Goal: Task Accomplishment & Management: Use online tool/utility

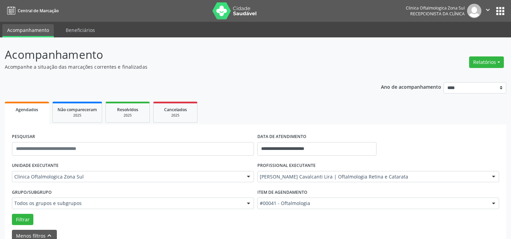
scroll to position [209, 0]
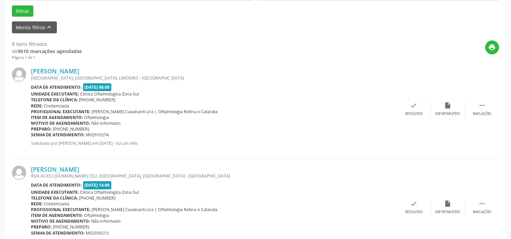
drag, startPoint x: 31, startPoint y: 134, endPoint x: 118, endPoint y: 134, distance: 87.1
click at [118, 134] on div "Senha de atendimento: M02910274" at bounding box center [214, 135] width 366 height 6
click at [79, 70] on link "[PERSON_NAME]" at bounding box center [55, 70] width 48 height 7
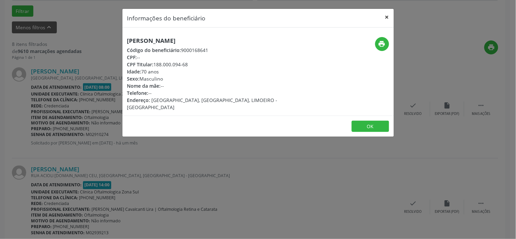
click at [390, 15] on button "×" at bounding box center [387, 17] width 14 height 17
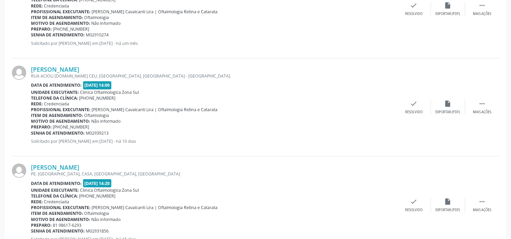
scroll to position [322, 0]
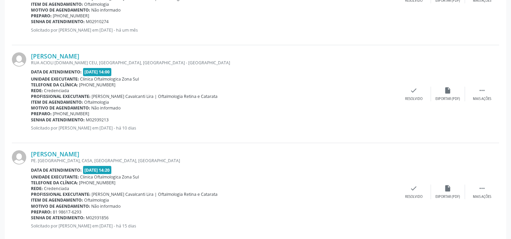
drag, startPoint x: 29, startPoint y: 53, endPoint x: 106, endPoint y: 46, distance: 76.9
click at [106, 46] on div "[PERSON_NAME] [GEOGRAPHIC_DATA] [DOMAIN_NAME] CEU, [GEOGRAPHIC_DATA], [GEOGRAPH…" at bounding box center [255, 94] width 487 height 98
copy div "[PERSON_NAME]"
drag, startPoint x: 31, startPoint y: 119, endPoint x: 117, endPoint y: 119, distance: 86.8
click at [117, 119] on div "Senha de atendimento: M02939213" at bounding box center [214, 120] width 366 height 6
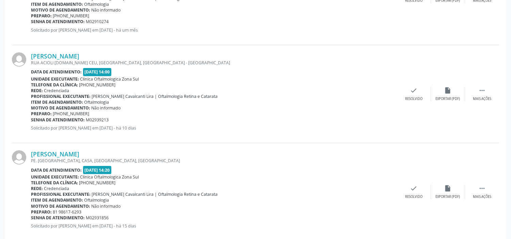
copy div "Senha de atendimento: M02939213"
click at [73, 57] on link "[PERSON_NAME]" at bounding box center [55, 55] width 48 height 7
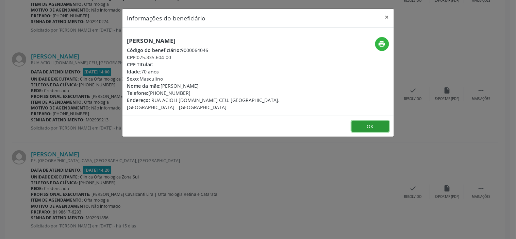
click at [364, 121] on button "OK" at bounding box center [370, 127] width 37 height 12
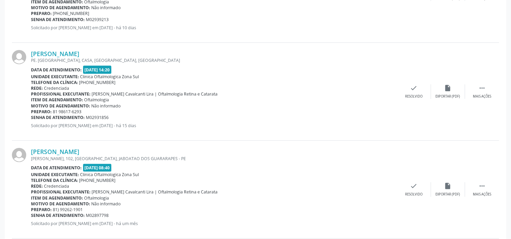
scroll to position [436, 0]
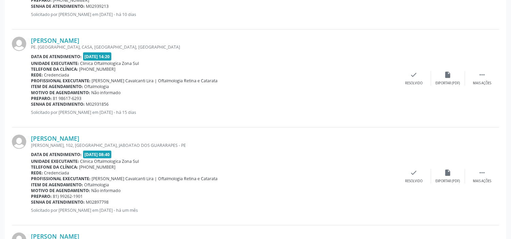
drag, startPoint x: 61, startPoint y: 32, endPoint x: 123, endPoint y: 33, distance: 61.3
click at [123, 33] on div "[PERSON_NAME] PE. [GEOGRAPHIC_DATA], CASA, [GEOGRAPHIC_DATA], [GEOGRAPHIC_DATA]…" at bounding box center [255, 79] width 487 height 98
copy div "[PERSON_NAME]"
drag, startPoint x: 31, startPoint y: 103, endPoint x: 118, endPoint y: 103, distance: 86.8
click at [118, 103] on div "Senha de atendimento: M02931856" at bounding box center [214, 104] width 366 height 6
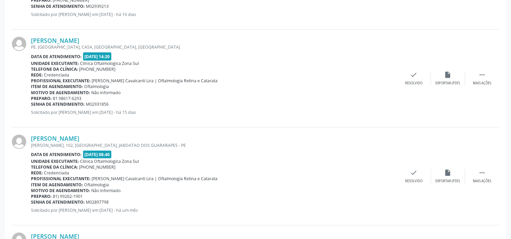
copy div "Senha de atendimento: M02931856"
click at [79, 41] on link "[PERSON_NAME]" at bounding box center [55, 40] width 48 height 7
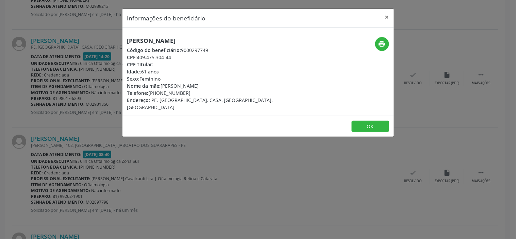
drag, startPoint x: 150, startPoint y: 93, endPoint x: 212, endPoint y: 93, distance: 61.9
click at [212, 93] on div "Telefone: [PHONE_NUMBER]" at bounding box center [213, 92] width 172 height 7
copy div "[PHONE_NUMBER]"
drag, startPoint x: 139, startPoint y: 56, endPoint x: 192, endPoint y: 53, distance: 53.2
click at [192, 53] on div "[PERSON_NAME] Código do beneficiário: 9000297749 CPF: 409.475.304-44 CPF Titula…" at bounding box center [213, 74] width 172 height 74
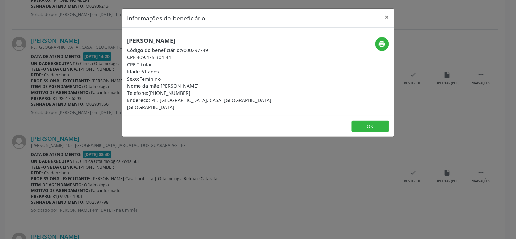
click at [184, 63] on div "CPF Titular: --" at bounding box center [213, 64] width 172 height 7
drag, startPoint x: 184, startPoint y: 63, endPoint x: 179, endPoint y: 55, distance: 8.8
click at [184, 61] on div "CPF Titular: --" at bounding box center [213, 64] width 172 height 7
drag, startPoint x: 179, startPoint y: 55, endPoint x: 169, endPoint y: 53, distance: 9.9
click at [169, 53] on div "[PERSON_NAME] Código do beneficiário: 9000297749 CPF: 409.475.304-44 CPF Titula…" at bounding box center [213, 74] width 172 height 74
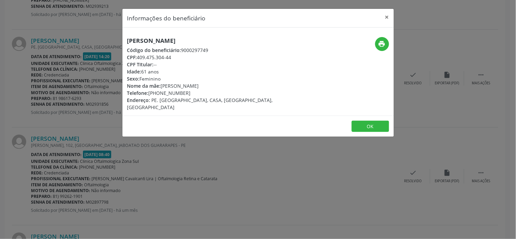
click at [171, 59] on div "CPF: 409.475.304-44" at bounding box center [213, 57] width 172 height 7
drag, startPoint x: 139, startPoint y: 56, endPoint x: 174, endPoint y: 55, distance: 34.7
click at [174, 55] on div "CPF: 409.475.304-44" at bounding box center [213, 57] width 172 height 7
copy div "409.475.304-44"
drag, startPoint x: 162, startPoint y: 85, endPoint x: 209, endPoint y: 87, distance: 46.6
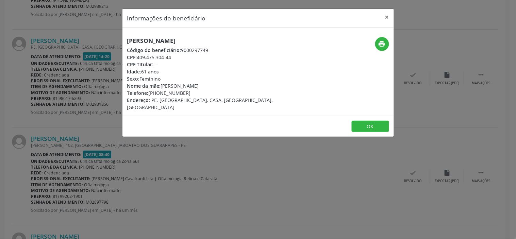
click at [209, 87] on div "Nome da mãe: [PERSON_NAME]" at bounding box center [213, 85] width 172 height 7
copy div "[PERSON_NAME]"
click at [358, 121] on button "OK" at bounding box center [370, 127] width 37 height 12
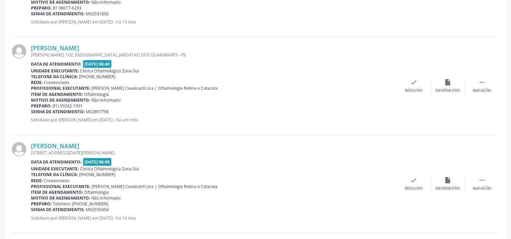
scroll to position [549, 0]
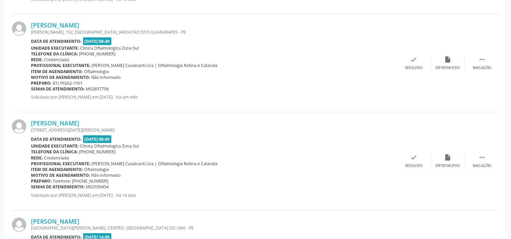
drag, startPoint x: 29, startPoint y: 22, endPoint x: 113, endPoint y: 18, distance: 84.2
click at [113, 18] on div "[PERSON_NAME] [STREET_ADDRESS] Data de atendimento: [DATE] 08:40 Unidade execut…" at bounding box center [255, 63] width 487 height 98
copy div "[PERSON_NAME]"
drag, startPoint x: 31, startPoint y: 88, endPoint x: 103, endPoint y: 82, distance: 72.4
click at [103, 82] on div "[PERSON_NAME] [STREET_ADDRESS] Data de atendimento: [DATE] 08:40 Unidade execut…" at bounding box center [214, 62] width 366 height 83
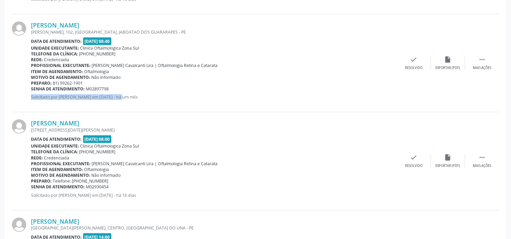
click at [101, 88] on div "[PERSON_NAME] [STREET_ADDRESS] Data de atendimento: [DATE] 08:40 Unidade execut…" at bounding box center [214, 62] width 366 height 83
click at [93, 87] on span "M02897798" at bounding box center [97, 89] width 23 height 6
drag, startPoint x: 74, startPoint y: 88, endPoint x: 32, endPoint y: 88, distance: 41.5
click at [35, 92] on div "[PERSON_NAME] [STREET_ADDRESS] Data de atendimento: [DATE] 08:40 Unidade execut…" at bounding box center [214, 62] width 366 height 83
click at [34, 91] on div "[PERSON_NAME] [STREET_ADDRESS] Data de atendimento: [DATE] 08:40 Unidade execut…" at bounding box center [214, 62] width 366 height 83
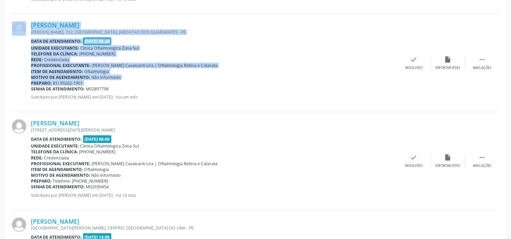
click at [27, 86] on div "[PERSON_NAME] [STREET_ADDRESS] Data de atendimento: [DATE] 08:40 Unidade execut…" at bounding box center [255, 63] width 487 height 98
click at [27, 86] on div at bounding box center [21, 62] width 19 height 83
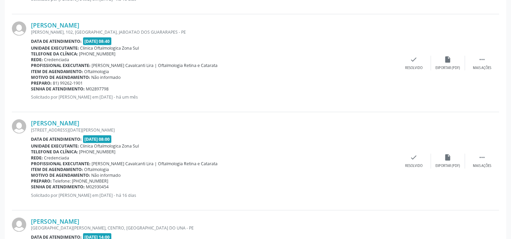
drag, startPoint x: 31, startPoint y: 88, endPoint x: 107, endPoint y: 89, distance: 75.9
click at [108, 89] on div "Senha de atendimento: M02897798" at bounding box center [214, 89] width 366 height 6
click at [107, 89] on span "M02897798" at bounding box center [97, 89] width 23 height 6
click at [31, 88] on b "Senha de atendimento:" at bounding box center [58, 89] width 54 height 6
drag, startPoint x: 33, startPoint y: 88, endPoint x: 85, endPoint y: 84, distance: 51.9
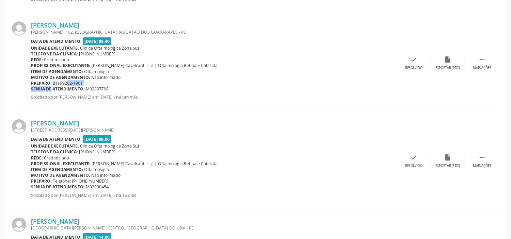
click at [73, 84] on div "[PERSON_NAME] [STREET_ADDRESS] Data de atendimento: [DATE] 08:40 Unidade execut…" at bounding box center [214, 62] width 366 height 83
drag, startPoint x: 103, startPoint y: 87, endPoint x: 79, endPoint y: 89, distance: 24.6
click at [80, 89] on div "Senha de atendimento: M02897798" at bounding box center [214, 89] width 366 height 6
click at [29, 87] on div at bounding box center [21, 62] width 19 height 83
drag, startPoint x: 31, startPoint y: 87, endPoint x: 112, endPoint y: 88, distance: 81.0
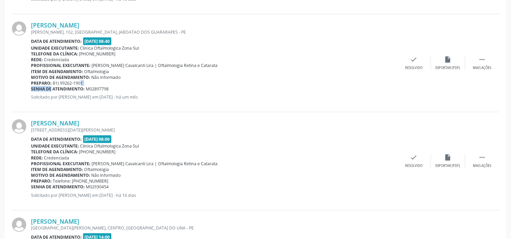
click at [112, 88] on div "Senha de atendimento: M02897798" at bounding box center [214, 89] width 366 height 6
copy div "Senha de atendimento: M02897798"
click at [79, 24] on link "[PERSON_NAME]" at bounding box center [55, 24] width 48 height 7
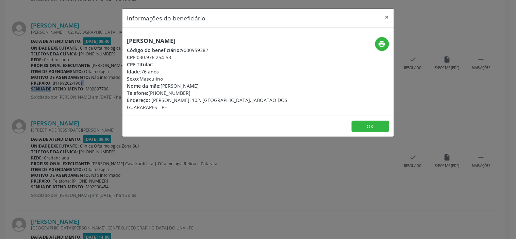
drag, startPoint x: 150, startPoint y: 93, endPoint x: 196, endPoint y: 91, distance: 46.3
click at [196, 91] on div "Telefone: [PHONE_NUMBER]" at bounding box center [213, 92] width 172 height 7
copy div "[PHONE_NUMBER]"
click at [367, 124] on button "OK" at bounding box center [370, 127] width 37 height 12
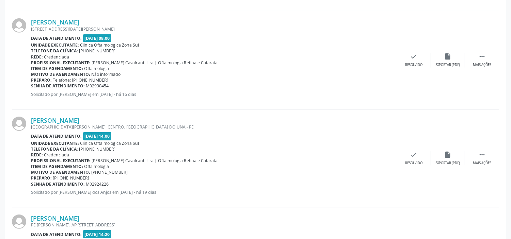
scroll to position [637, 0]
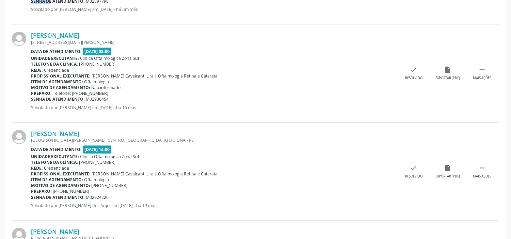
drag, startPoint x: 28, startPoint y: 35, endPoint x: 150, endPoint y: 36, distance: 121.5
click at [150, 36] on div "[PERSON_NAME] [STREET_ADDRESS][DATE] Data de atendimento: [DATE] 08:00 Unidade …" at bounding box center [255, 74] width 487 height 98
click at [79, 33] on link "[PERSON_NAME]" at bounding box center [55, 35] width 48 height 7
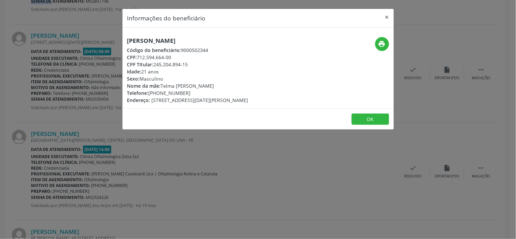
click at [149, 92] on span "Telefone:" at bounding box center [137, 93] width 21 height 6
drag, startPoint x: 180, startPoint y: 91, endPoint x: 194, endPoint y: 91, distance: 14.6
click at [194, 91] on div "Telefone: [PHONE_NUMBER]" at bounding box center [187, 92] width 121 height 7
drag, startPoint x: 150, startPoint y: 93, endPoint x: 188, endPoint y: 90, distance: 38.2
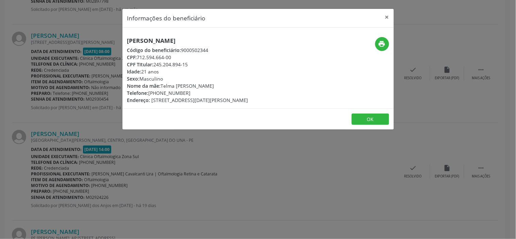
click at [188, 90] on div "Telefone: [PHONE_NUMBER]" at bounding box center [187, 92] width 121 height 7
click at [362, 120] on button "OK" at bounding box center [370, 120] width 37 height 12
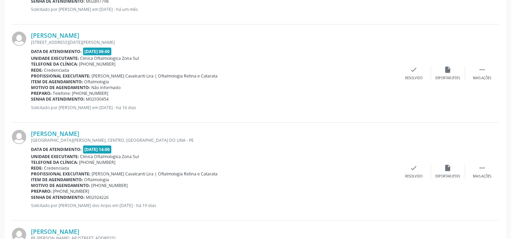
drag, startPoint x: 31, startPoint y: 98, endPoint x: 117, endPoint y: 98, distance: 86.1
click at [117, 98] on div "Senha de atendimento: M02930454" at bounding box center [214, 99] width 366 height 6
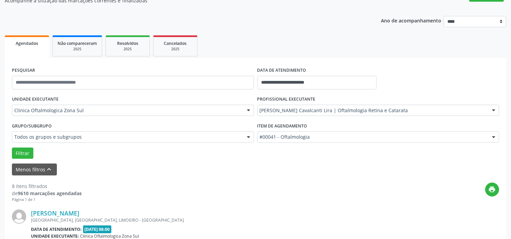
scroll to position [0, 0]
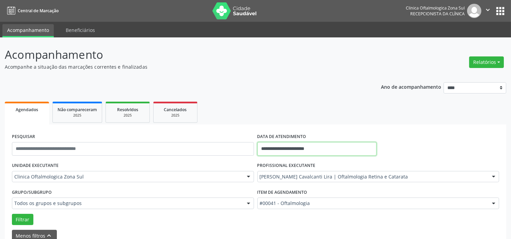
click at [338, 148] on input "**********" at bounding box center [316, 149] width 119 height 14
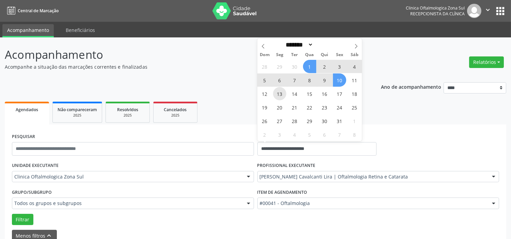
click at [280, 93] on span "13" at bounding box center [279, 93] width 13 height 13
type input "**********"
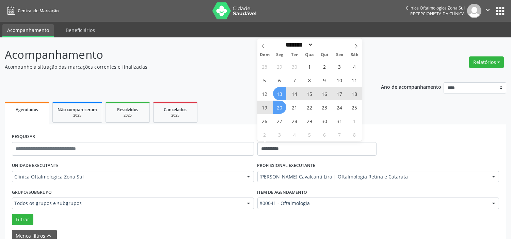
click at [282, 104] on span "20" at bounding box center [279, 107] width 13 height 13
click at [282, 104] on ul "Agendados Não compareceram 2025 Resolvidos 2025 Cancelados 2025" at bounding box center [255, 112] width 501 height 25
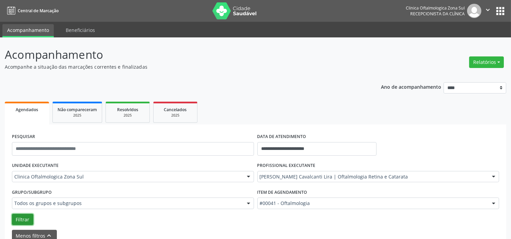
click at [18, 215] on button "Filtrar" at bounding box center [22, 220] width 21 height 12
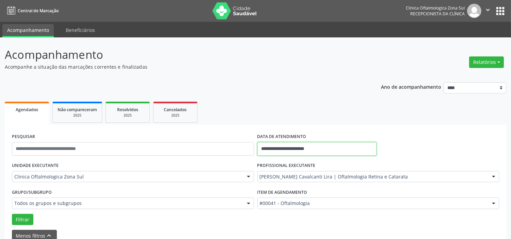
click at [335, 146] on input "**********" at bounding box center [316, 149] width 119 height 14
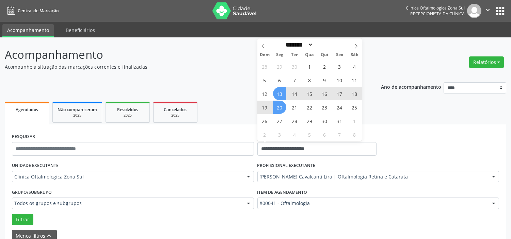
click at [277, 108] on span "20" at bounding box center [279, 107] width 13 height 13
type input "**********"
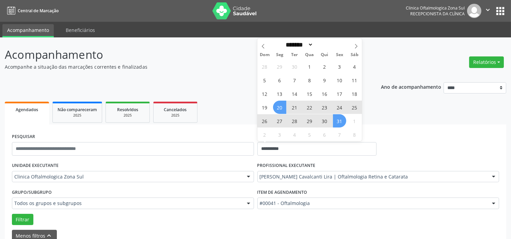
click at [335, 120] on span "31" at bounding box center [339, 120] width 13 height 13
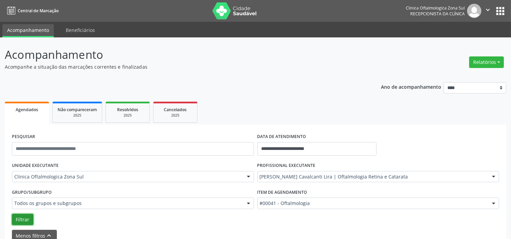
click at [28, 218] on button "Filtrar" at bounding box center [22, 220] width 21 height 12
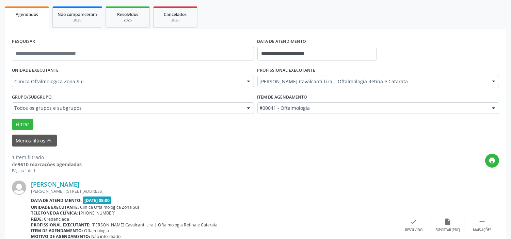
scroll to position [145, 0]
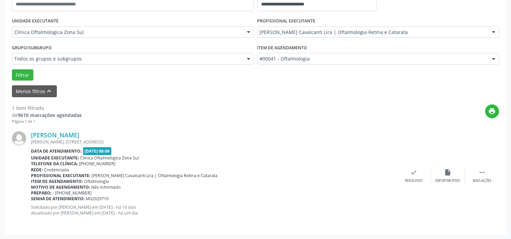
click at [266, 223] on div "[PERSON_NAME] [PERSON_NAME][STREET_ADDRESS] Data de atendimento: [DATE] 08:00 U…" at bounding box center [255, 175] width 487 height 103
drag, startPoint x: 55, startPoint y: 131, endPoint x: 118, endPoint y: 130, distance: 62.6
click at [118, 130] on div "[PERSON_NAME] [PERSON_NAME][STREET_ADDRESS] Data de atendimento: [DATE] 08:00 U…" at bounding box center [255, 175] width 487 height 103
click at [30, 135] on div at bounding box center [21, 175] width 19 height 89
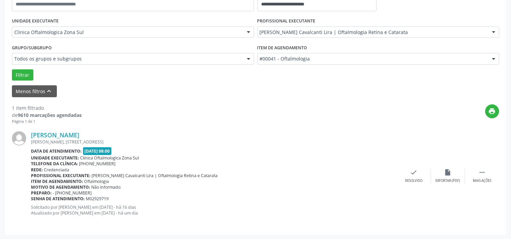
drag, startPoint x: 29, startPoint y: 133, endPoint x: 116, endPoint y: 129, distance: 87.6
click at [116, 129] on div "[PERSON_NAME] [PERSON_NAME][STREET_ADDRESS] Data de atendimento: [DATE] 08:00 U…" at bounding box center [255, 175] width 487 height 103
drag, startPoint x: 31, startPoint y: 199, endPoint x: 118, endPoint y: 204, distance: 87.2
click at [118, 204] on div "[PERSON_NAME] [PERSON_NAME][STREET_ADDRESS] Data de atendimento: [DATE] 08:00 U…" at bounding box center [214, 175] width 366 height 89
click at [118, 199] on div "Senha de atendimento: M02929719" at bounding box center [214, 199] width 366 height 6
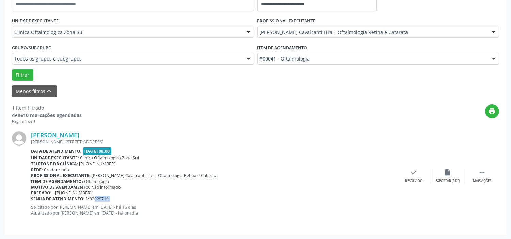
drag, startPoint x: 117, startPoint y: 198, endPoint x: 107, endPoint y: 195, distance: 10.1
click at [107, 196] on div "Senha de atendimento: M02929719" at bounding box center [214, 199] width 366 height 6
drag, startPoint x: 107, startPoint y: 195, endPoint x: 103, endPoint y: 202, distance: 9.0
click at [103, 202] on div "[PERSON_NAME] [PERSON_NAME][STREET_ADDRESS] Data de atendimento: [DATE] 08:00 U…" at bounding box center [214, 175] width 366 height 89
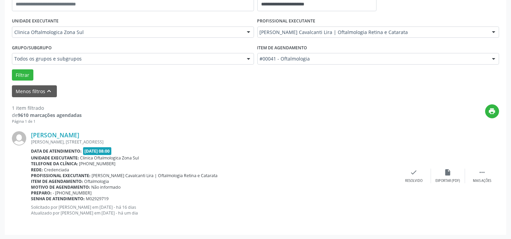
click at [120, 197] on div "Senha de atendimento: M02929719" at bounding box center [214, 199] width 366 height 6
drag, startPoint x: 31, startPoint y: 198, endPoint x: 113, endPoint y: 198, distance: 82.7
click at [113, 198] on div "Senha de atendimento: M02929719" at bounding box center [214, 199] width 366 height 6
click at [79, 134] on link "[PERSON_NAME]" at bounding box center [55, 134] width 48 height 7
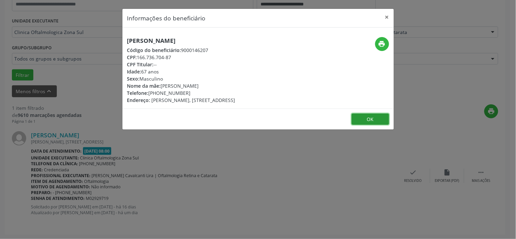
click at [378, 114] on button "OK" at bounding box center [370, 120] width 37 height 12
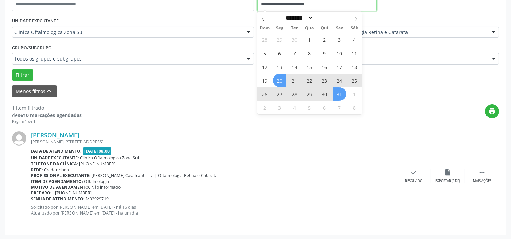
click at [340, 4] on input "**********" at bounding box center [316, 5] width 119 height 14
click at [359, 20] on span at bounding box center [356, 18] width 12 height 12
select select "**"
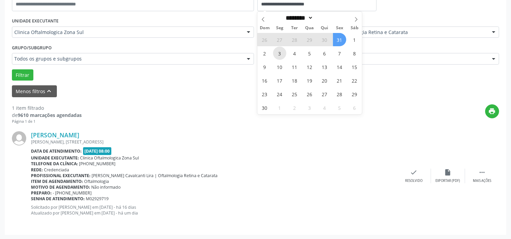
click at [282, 54] on span "3" at bounding box center [279, 53] width 13 height 13
type input "**********"
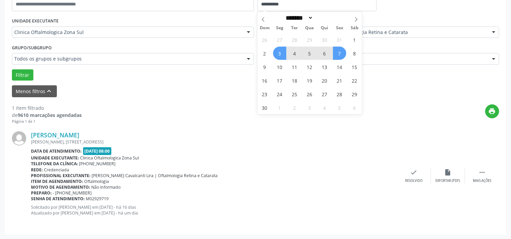
click at [338, 53] on span "7" at bounding box center [339, 53] width 13 height 13
select select "**"
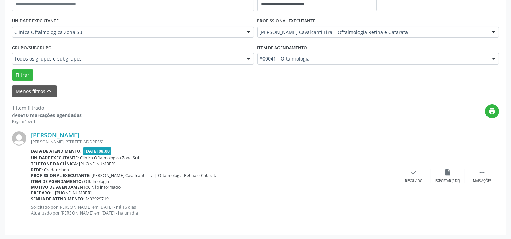
scroll to position [142, 0]
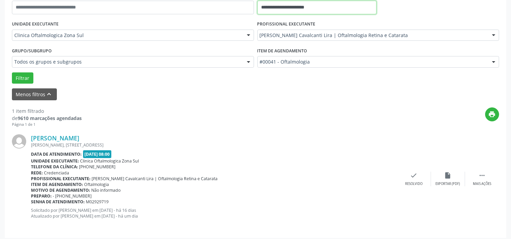
click at [329, 8] on input "**********" at bounding box center [316, 8] width 119 height 14
click at [305, 141] on div "[PERSON_NAME]" at bounding box center [214, 137] width 366 height 7
click at [17, 78] on button "Filtrar" at bounding box center [22, 78] width 21 height 12
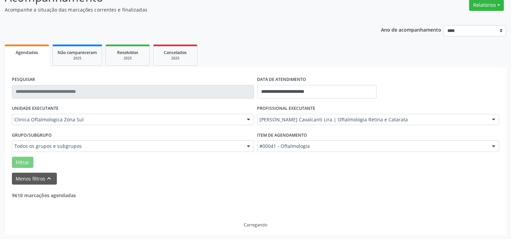
scroll to position [35, 0]
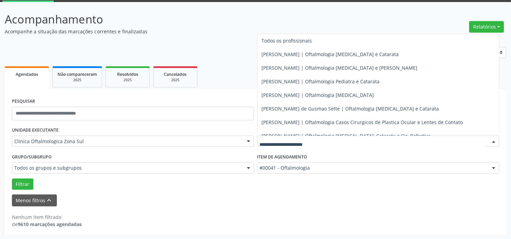
click at [308, 141] on input "text" at bounding box center [373, 145] width 226 height 14
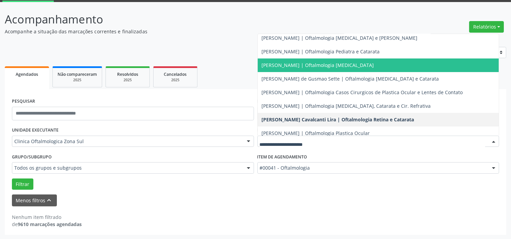
scroll to position [0, 0]
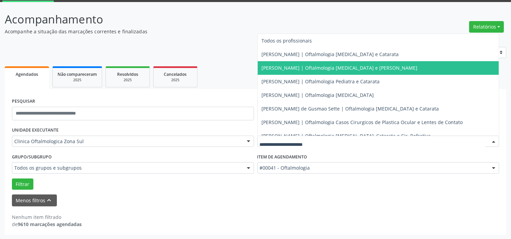
click at [312, 70] on span "[PERSON_NAME] | Oftalmologia [MEDICAL_DATA] e [PERSON_NAME]" at bounding box center [340, 68] width 156 height 6
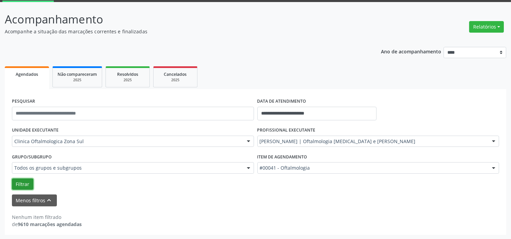
click at [28, 179] on button "Filtrar" at bounding box center [22, 185] width 21 height 12
click at [323, 111] on input "**********" at bounding box center [316, 114] width 119 height 14
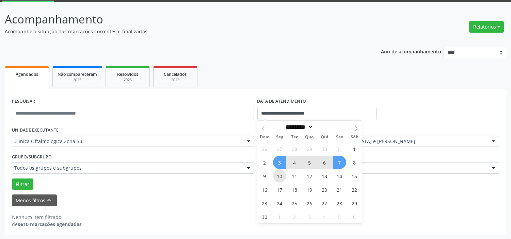
click at [280, 174] on span "10" at bounding box center [279, 175] width 13 height 13
type input "**********"
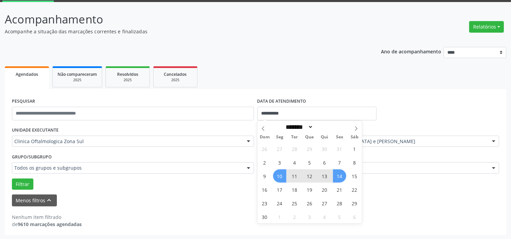
click at [339, 175] on span "14" at bounding box center [339, 175] width 13 height 13
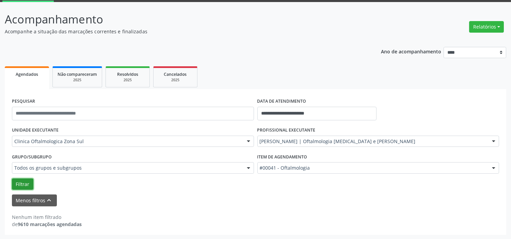
click at [23, 183] on button "Filtrar" at bounding box center [22, 185] width 21 height 12
click at [328, 116] on input "**********" at bounding box center [316, 114] width 119 height 14
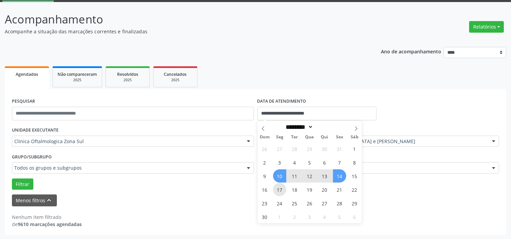
click at [279, 191] on span "17" at bounding box center [279, 189] width 13 height 13
type input "**********"
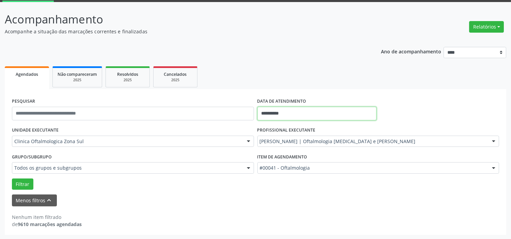
click at [311, 116] on input "**********" at bounding box center [316, 114] width 119 height 14
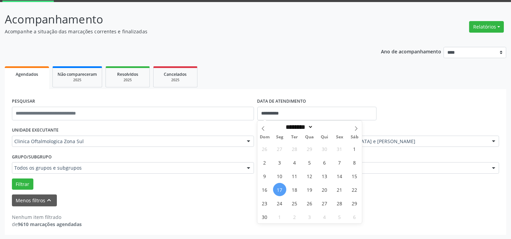
click at [278, 190] on span "17" at bounding box center [279, 189] width 13 height 13
type input "**********"
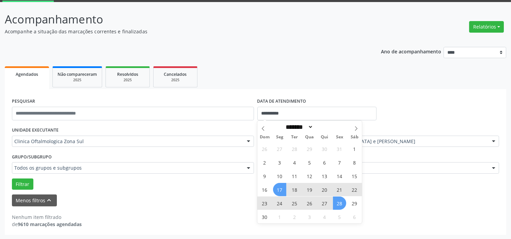
click at [337, 205] on span "28" at bounding box center [339, 203] width 13 height 13
click at [337, 205] on div "Menos filtros keyboard_arrow_up" at bounding box center [255, 201] width 490 height 12
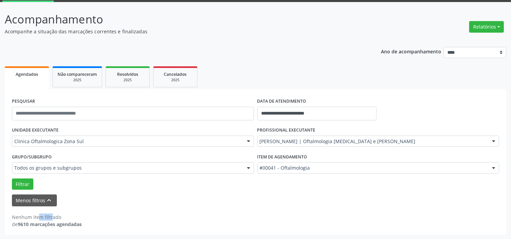
click at [337, 205] on div "Menos filtros keyboard_arrow_up" at bounding box center [255, 201] width 490 height 12
click at [19, 180] on button "Filtrar" at bounding box center [22, 185] width 21 height 12
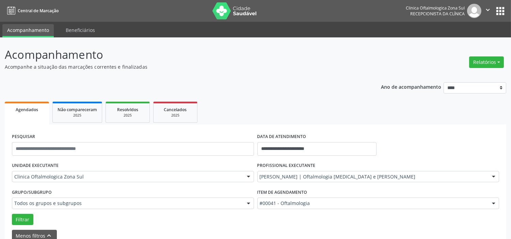
click at [484, 9] on icon "" at bounding box center [487, 9] width 7 height 7
click at [470, 37] on link "Sair" at bounding box center [470, 42] width 47 height 10
